Goal: Task Accomplishment & Management: Complete application form

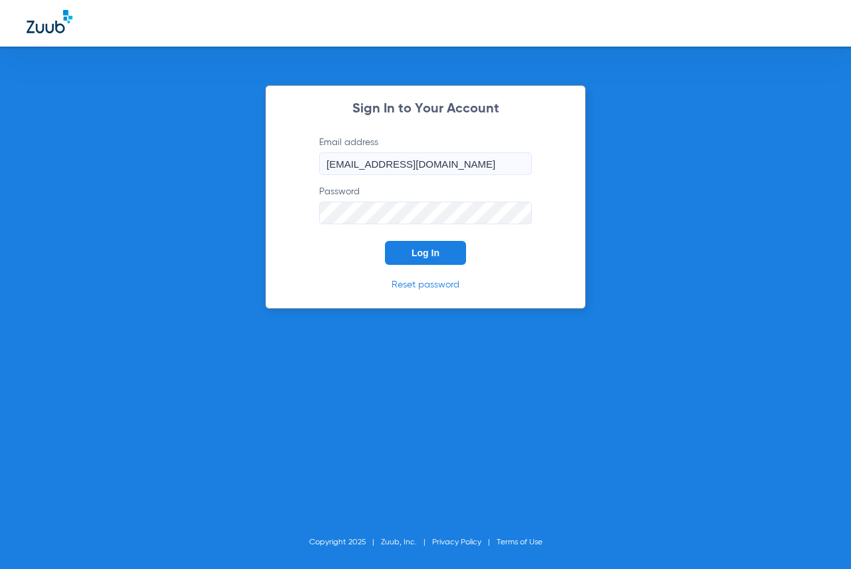
click at [426, 251] on span "Log In" at bounding box center [426, 252] width 28 height 11
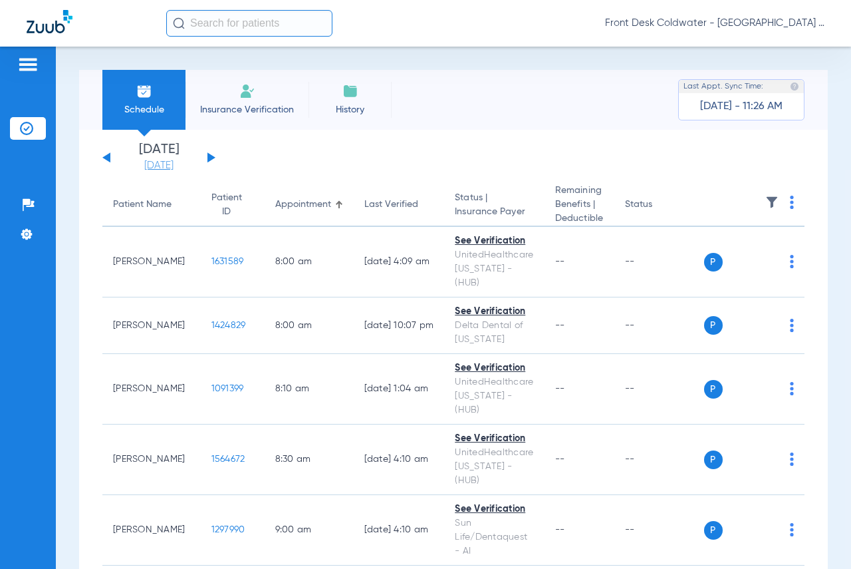
click at [172, 168] on link "[DATE]" at bounding box center [159, 165] width 80 height 13
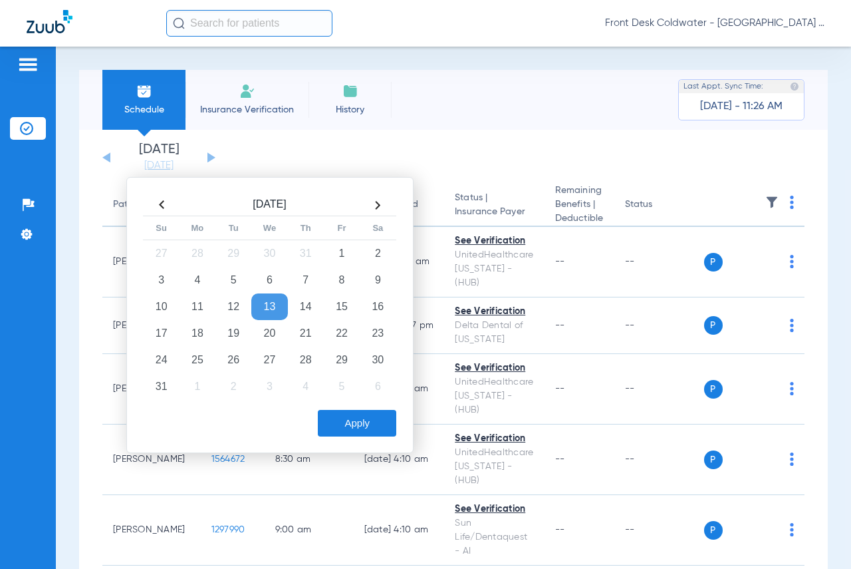
click at [376, 203] on th at bounding box center [378, 204] width 36 height 21
click at [376, 203] on th at bounding box center [378, 206] width 36 height 22
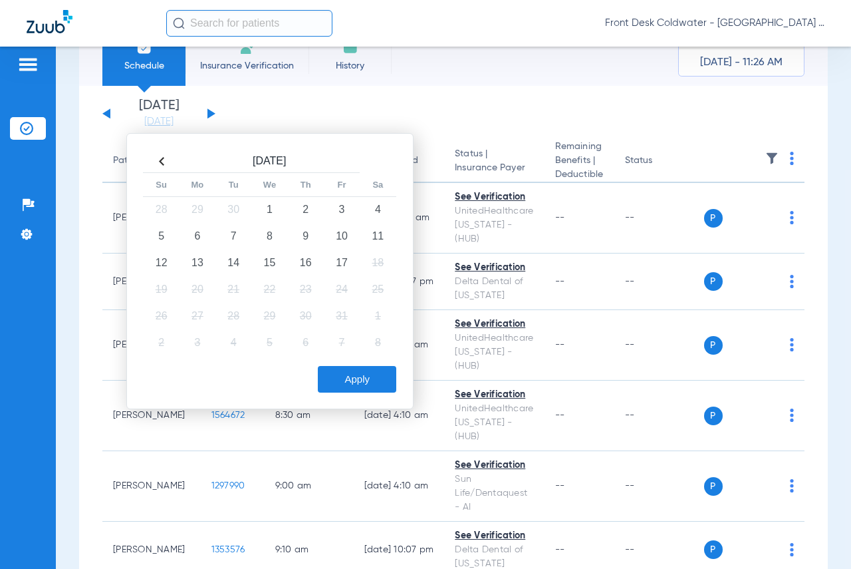
scroll to position [67, 0]
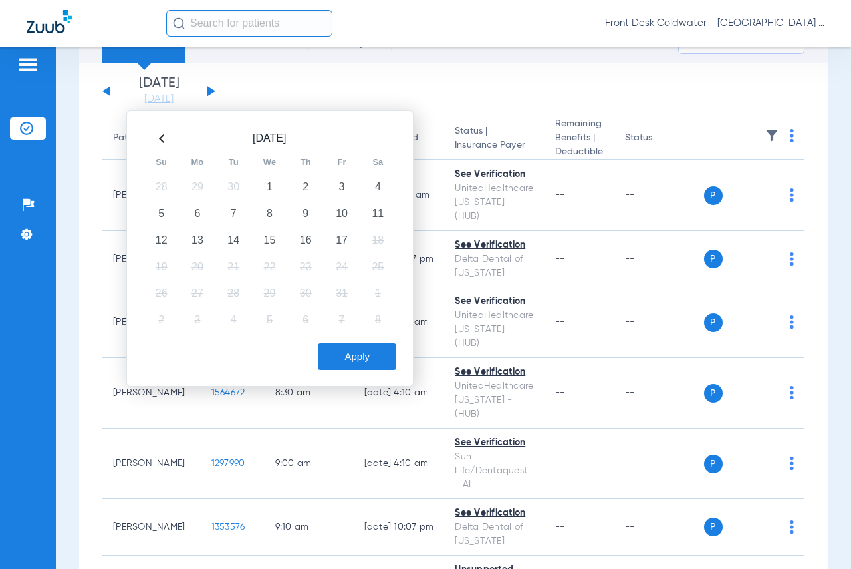
click at [166, 137] on th at bounding box center [162, 138] width 36 height 21
click at [378, 138] on th at bounding box center [378, 138] width 36 height 21
click at [378, 138] on th at bounding box center [378, 139] width 36 height 22
click at [347, 241] on td "17" at bounding box center [342, 240] width 36 height 27
click at [360, 362] on button "Apply" at bounding box center [357, 356] width 78 height 27
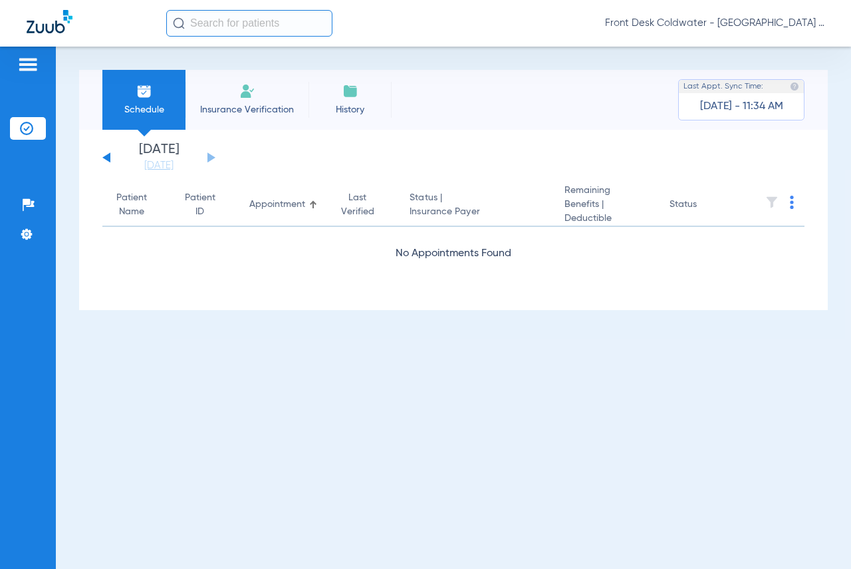
click at [266, 112] on span "Insurance Verification" at bounding box center [247, 109] width 103 height 13
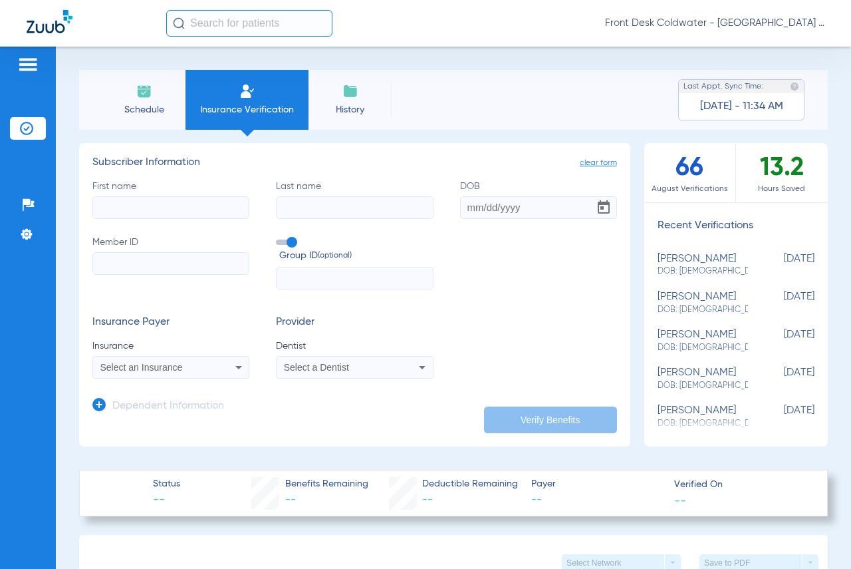
click at [213, 216] on input "First name" at bounding box center [170, 207] width 157 height 23
type input "[PERSON_NAME]"
click at [180, 257] on input "Member ID" at bounding box center [170, 263] width 157 height 23
click at [206, 265] on input "Member ID Required" at bounding box center [170, 263] width 157 height 23
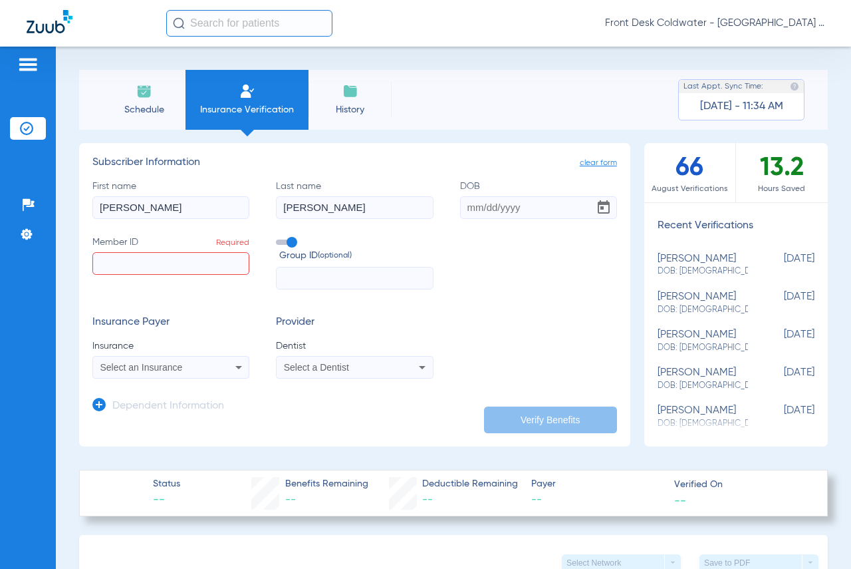
paste input "U98832085"
type input "U98832085"
click at [520, 310] on form "First name [PERSON_NAME] Last name [PERSON_NAME] DOB Member ID U98832085 Group …" at bounding box center [354, 280] width 525 height 200
click at [343, 277] on input "text" at bounding box center [354, 278] width 157 height 23
click at [478, 212] on input "DOB" at bounding box center [538, 207] width 157 height 23
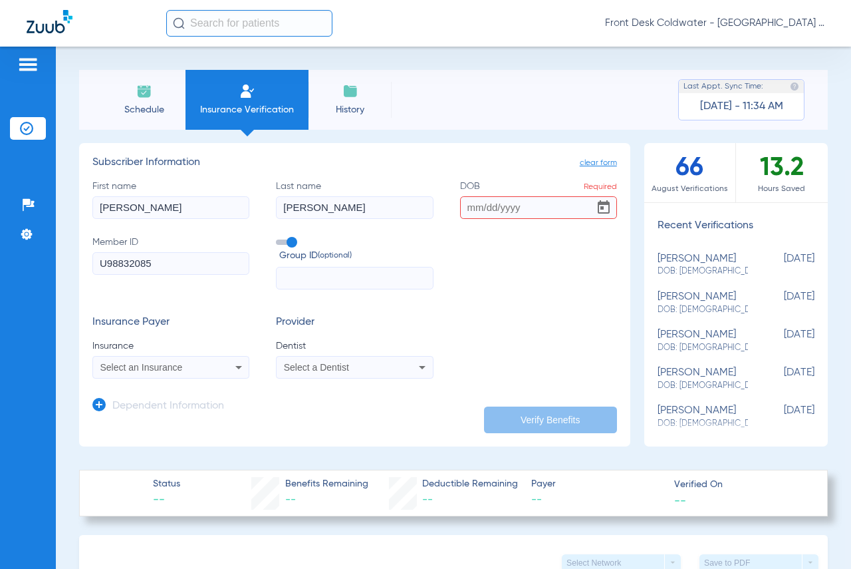
click at [464, 208] on input "DOB Required" at bounding box center [538, 207] width 157 height 23
type input "[DATE]"
click at [492, 311] on form "First name [PERSON_NAME] Last name [PERSON_NAME] DOB [DEMOGRAPHIC_DATA] Member …" at bounding box center [354, 280] width 525 height 200
click at [222, 369] on div "Select an Insurance" at bounding box center [171, 367] width 156 height 16
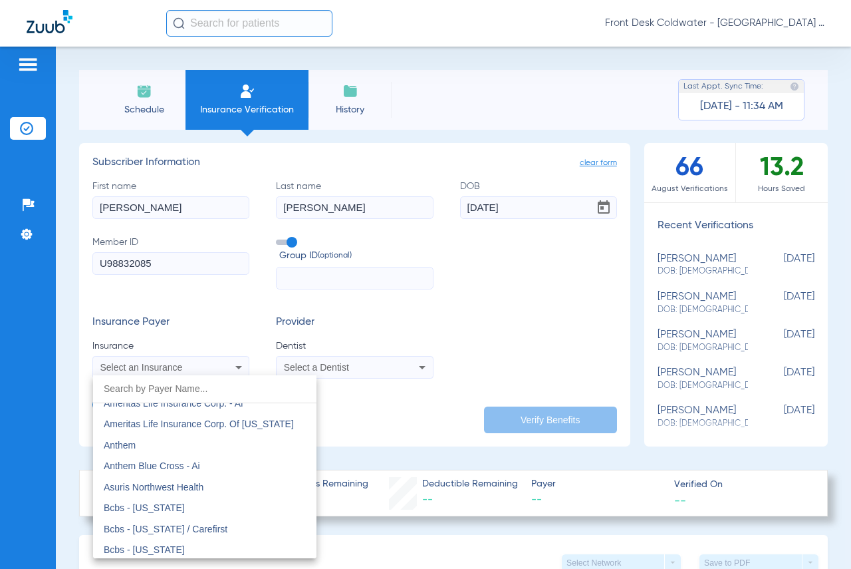
scroll to position [266, 0]
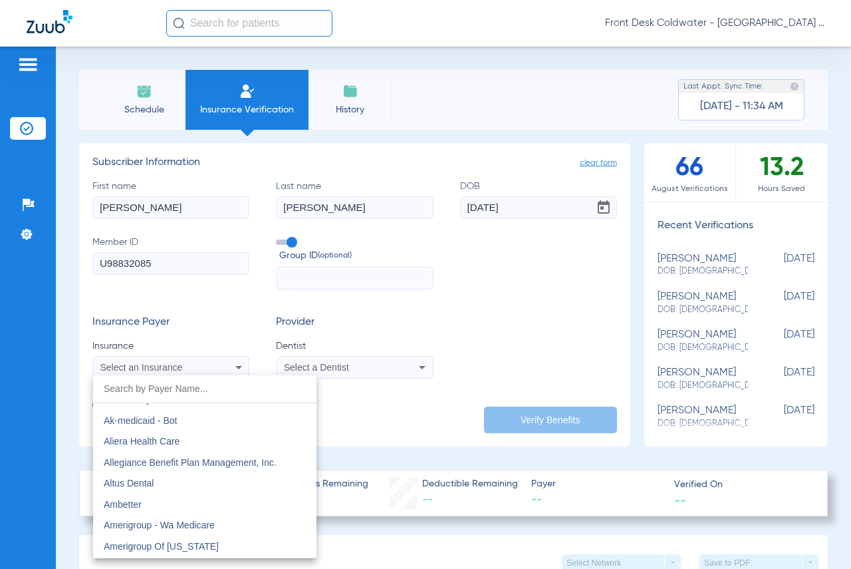
click at [178, 502] on mat-option "Ambetter" at bounding box center [205, 504] width 224 height 21
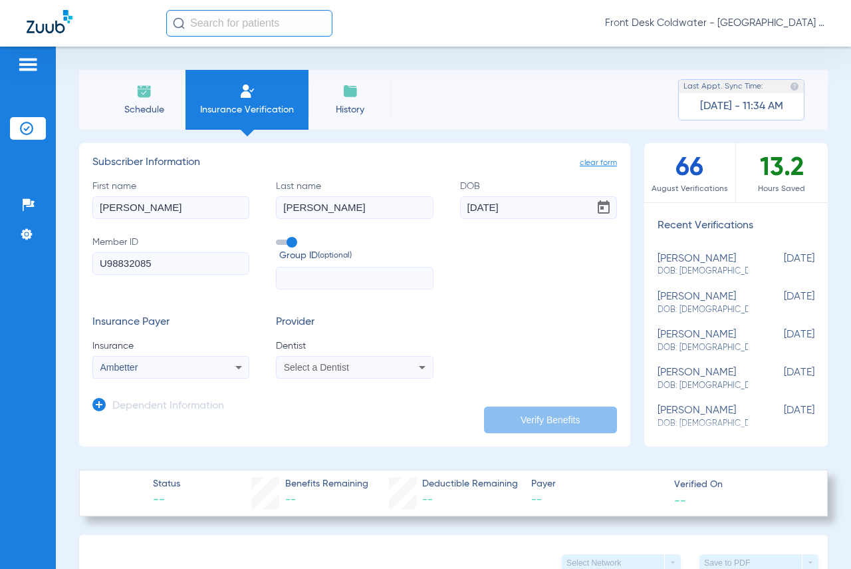
click at [363, 369] on div "Select a Dentist" at bounding box center [341, 367] width 114 height 9
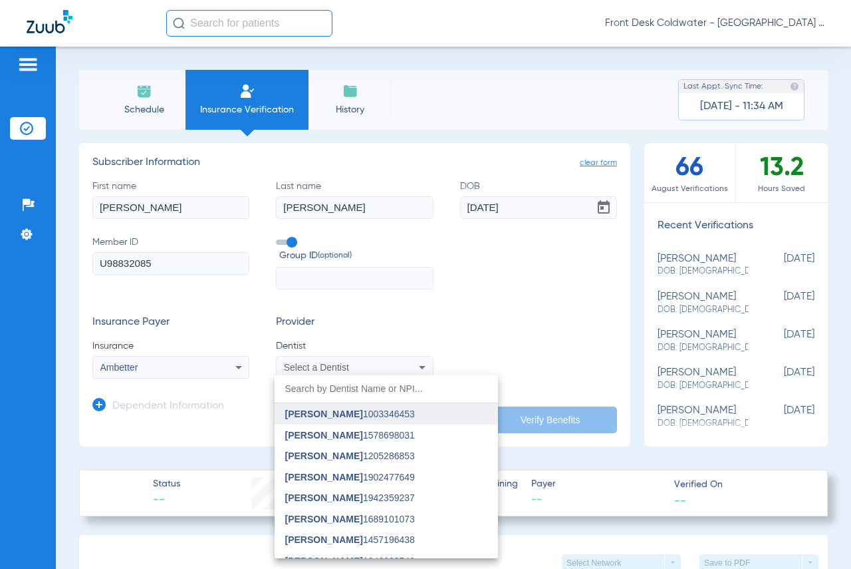
click at [331, 408] on span "[PERSON_NAME]" at bounding box center [324, 413] width 78 height 11
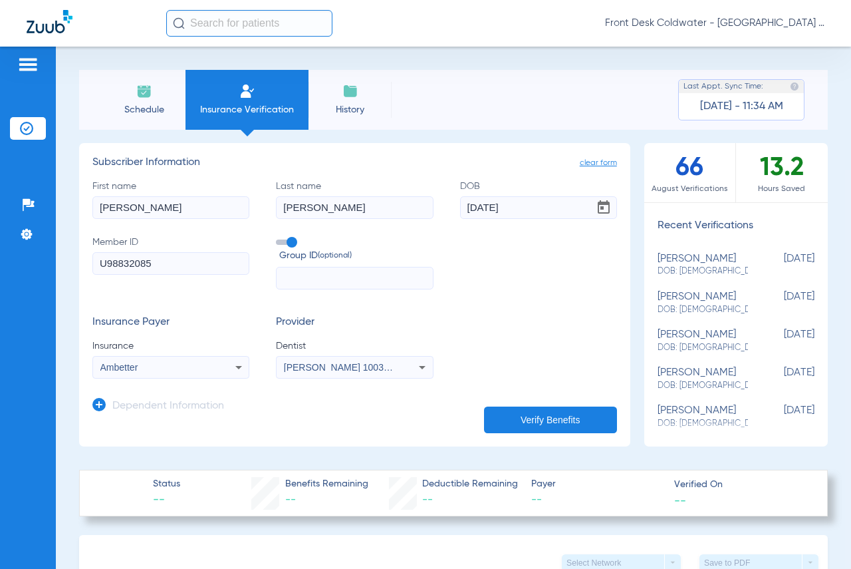
click at [541, 422] on button "Verify Benefits" at bounding box center [550, 419] width 133 height 27
type input "[PERSON_NAME]"
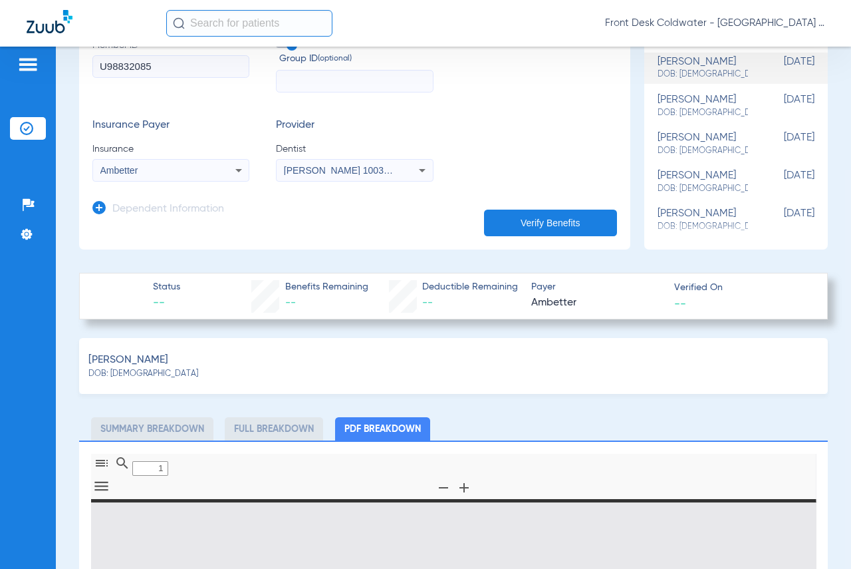
scroll to position [351, 0]
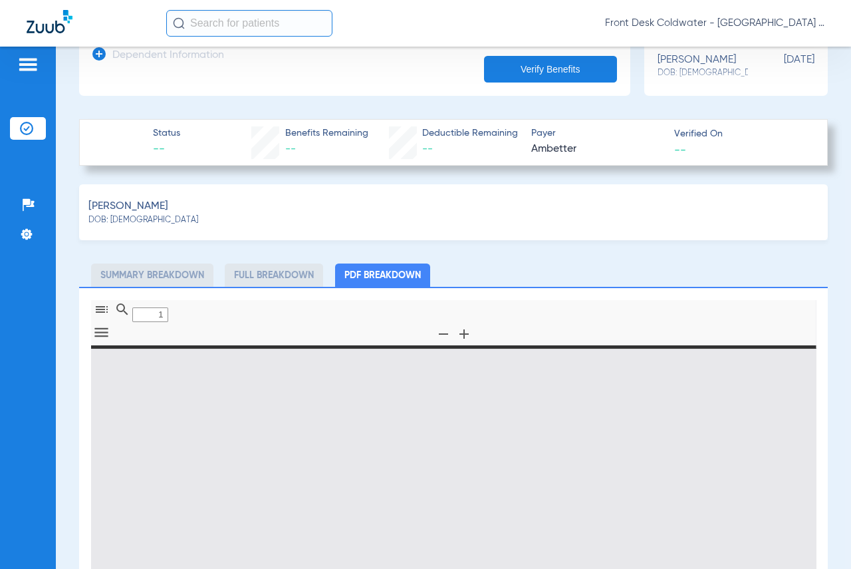
type input "0"
select select "page-width"
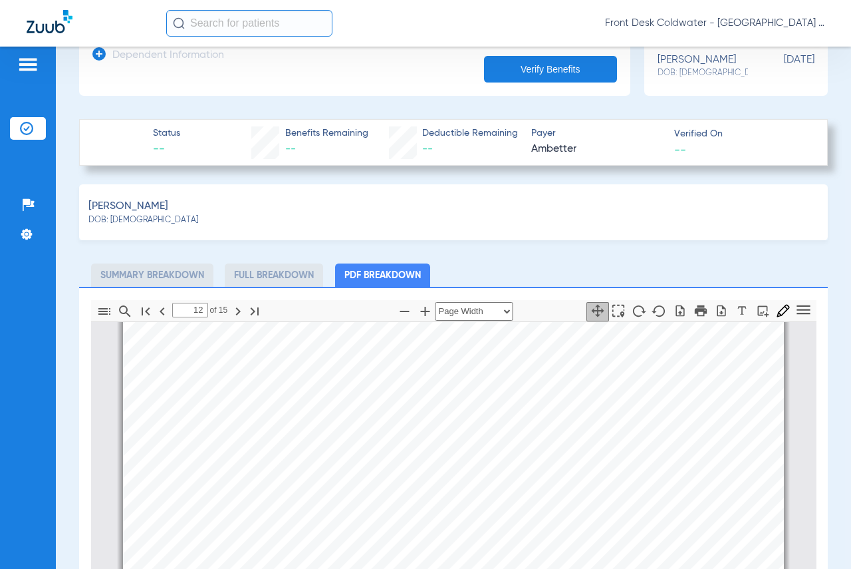
scroll to position [10916, 0]
type input "15"
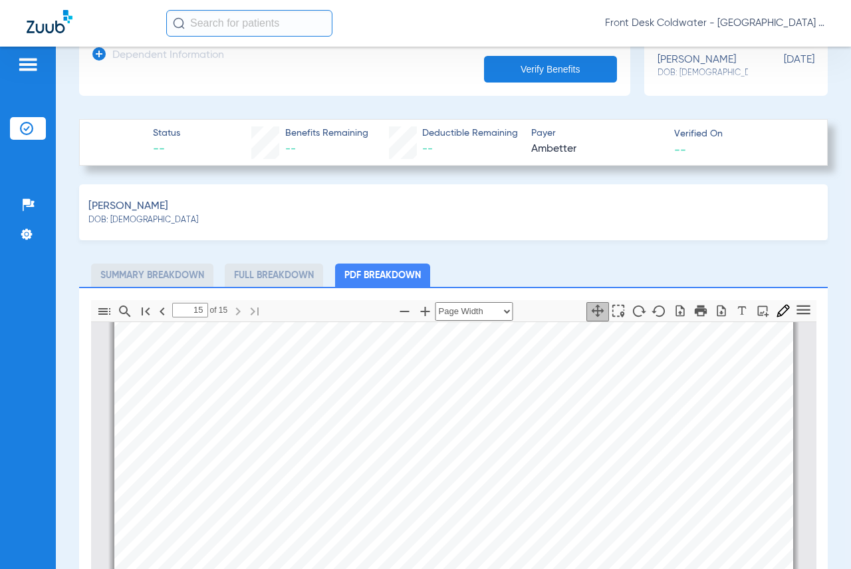
scroll to position [13209, 0]
